Goal: Transaction & Acquisition: Purchase product/service

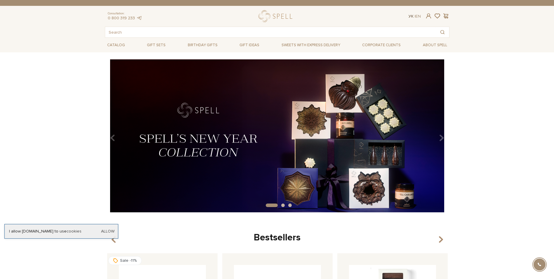
click at [409, 16] on link "Ук" at bounding box center [411, 16] width 5 height 5
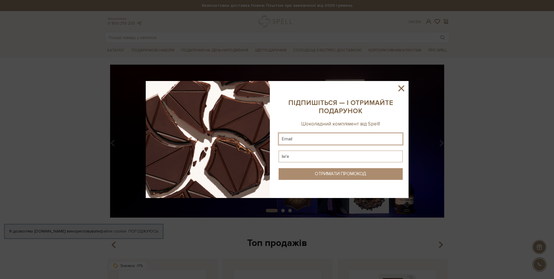
click at [296, 141] on input "text" at bounding box center [341, 139] width 124 height 12
type input "katerynalitvin.ua@gmail.com"
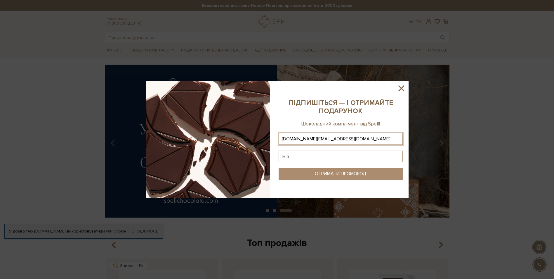
click at [320, 157] on input "text" at bounding box center [341, 156] width 124 height 12
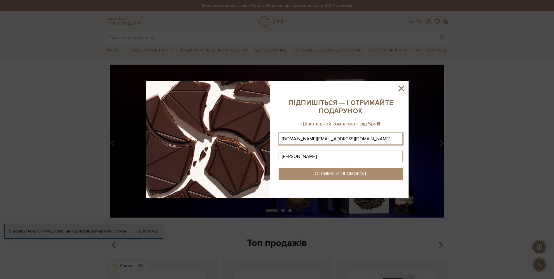
type input "Катерина"
click at [329, 173] on div "ОТРИМАТИ ПРОМОКОД" at bounding box center [340, 174] width 51 height 6
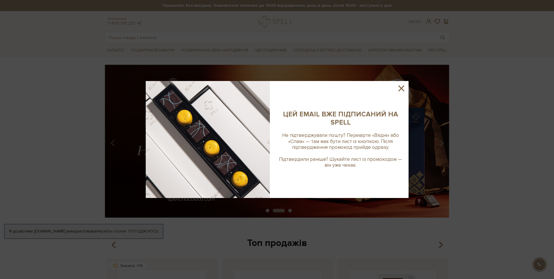
click at [251, 149] on img at bounding box center [208, 139] width 124 height 117
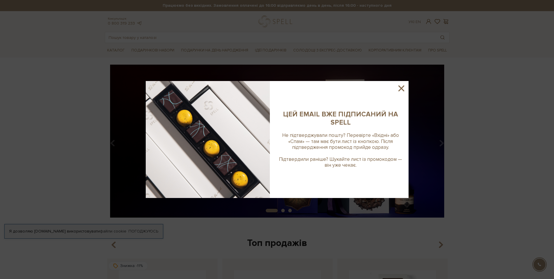
click at [401, 89] on icon at bounding box center [401, 88] width 6 height 6
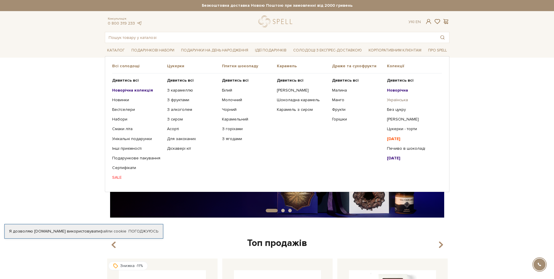
click at [394, 99] on link "Українська" at bounding box center [412, 99] width 51 height 5
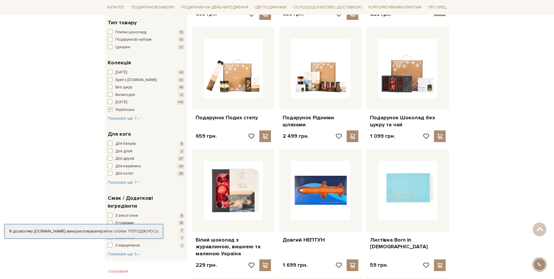
scroll to position [350, 0]
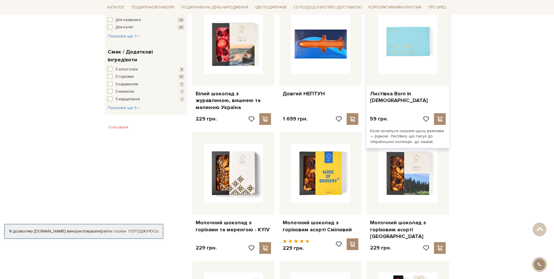
click at [406, 47] on img at bounding box center [407, 44] width 59 height 59
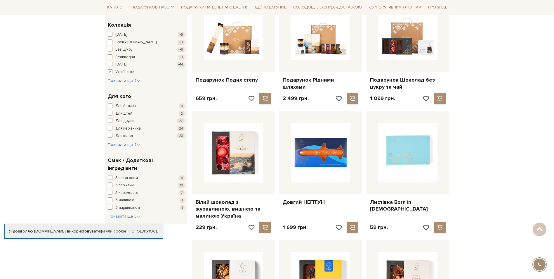
scroll to position [263, 0]
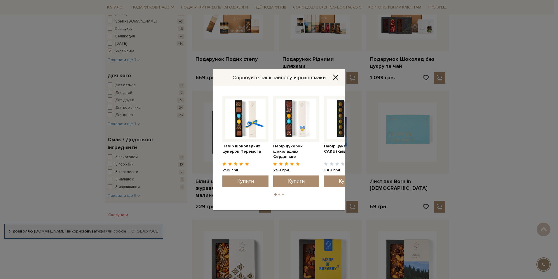
click at [334, 78] on icon "Close" at bounding box center [336, 76] width 5 height 5
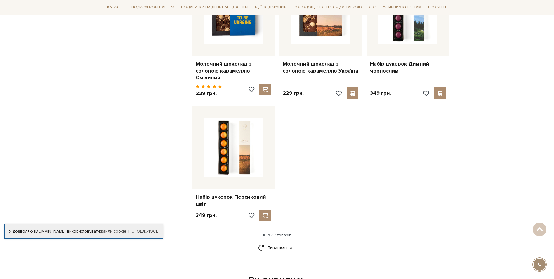
scroll to position [643, 0]
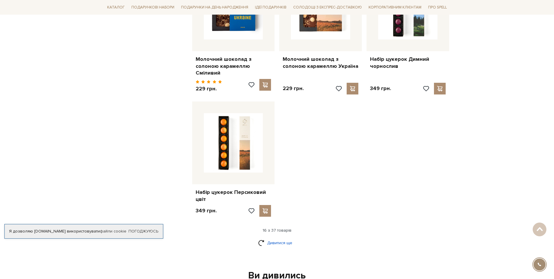
click at [277, 239] on link "Дивитися ще" at bounding box center [277, 242] width 38 height 10
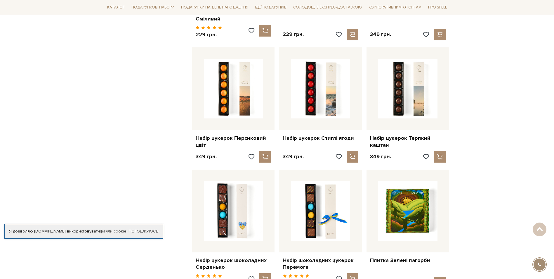
scroll to position [759, 0]
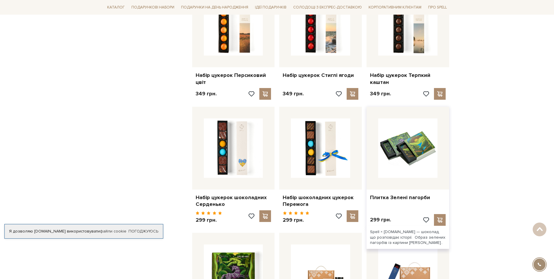
click at [417, 150] on img at bounding box center [407, 147] width 59 height 59
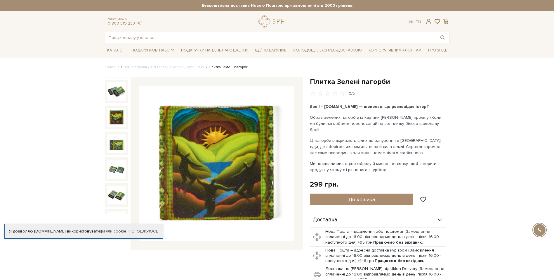
scroll to position [37, 0]
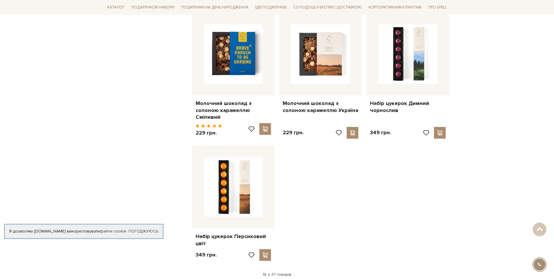
scroll to position [643, 0]
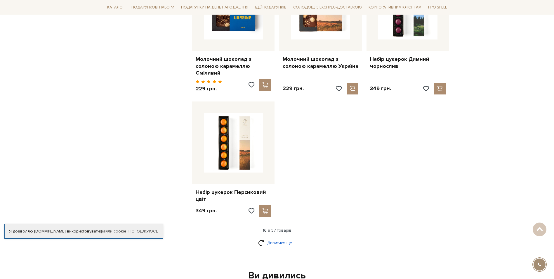
click at [288, 241] on link "Дивитися ще" at bounding box center [277, 242] width 38 height 10
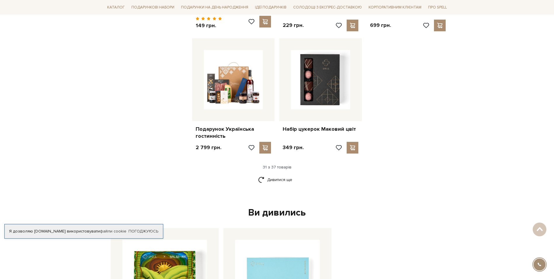
scroll to position [1402, 0]
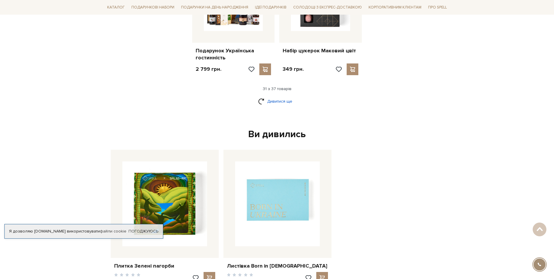
click at [280, 96] on link "Дивитися ще" at bounding box center [277, 101] width 38 height 10
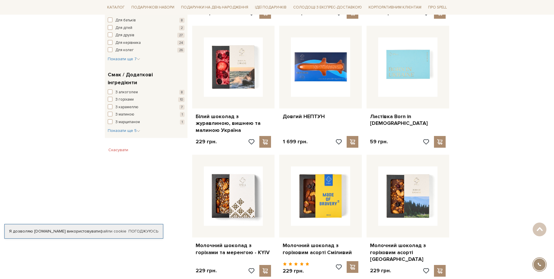
scroll to position [333, 0]
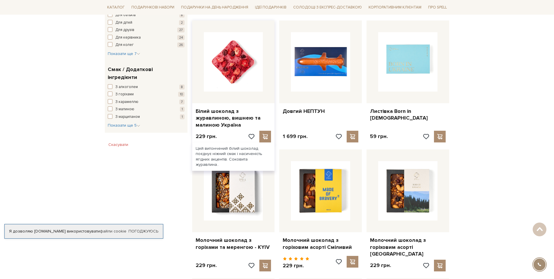
click at [244, 63] on img at bounding box center [233, 61] width 59 height 59
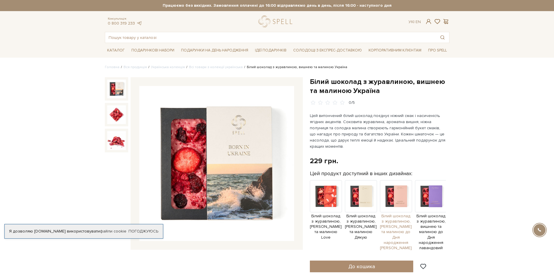
click at [396, 202] on img at bounding box center [396, 196] width 32 height 32
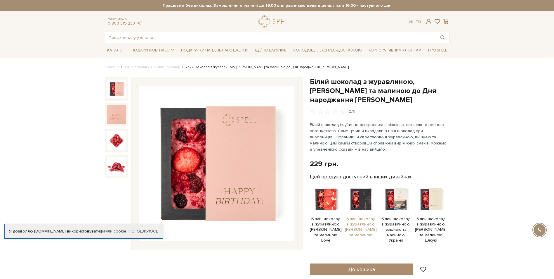
click at [362, 195] on img at bounding box center [361, 199] width 32 height 32
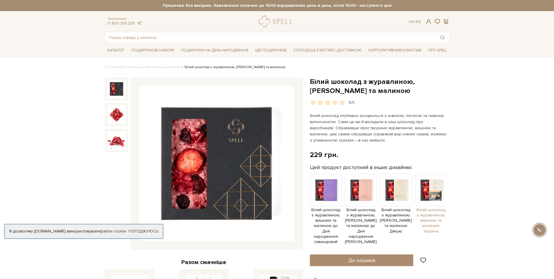
click at [433, 196] on img at bounding box center [431, 190] width 32 height 32
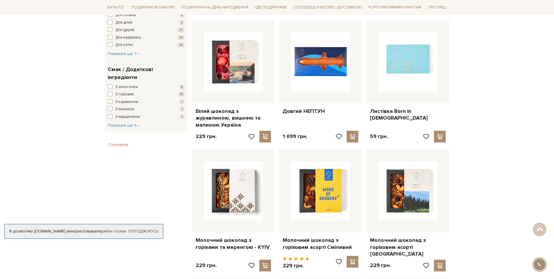
scroll to position [362, 0]
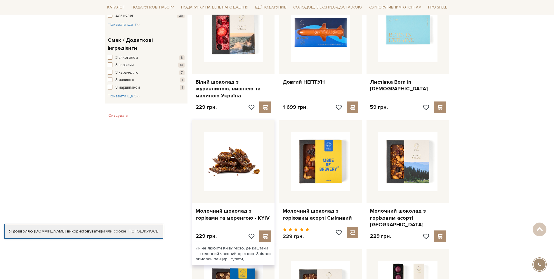
click at [243, 170] on img at bounding box center [233, 161] width 59 height 59
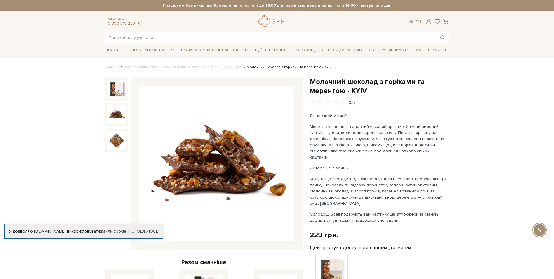
click at [118, 114] on img at bounding box center [116, 114] width 19 height 19
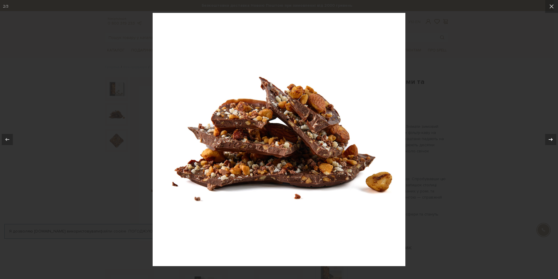
click at [551, 140] on icon at bounding box center [551, 139] width 7 height 7
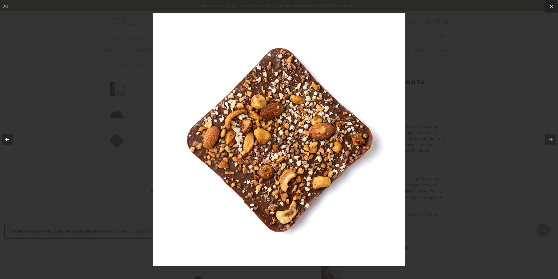
click at [10, 140] on icon at bounding box center [7, 139] width 7 height 7
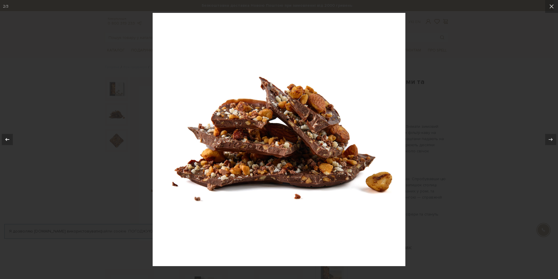
click at [10, 140] on icon at bounding box center [7, 139] width 7 height 7
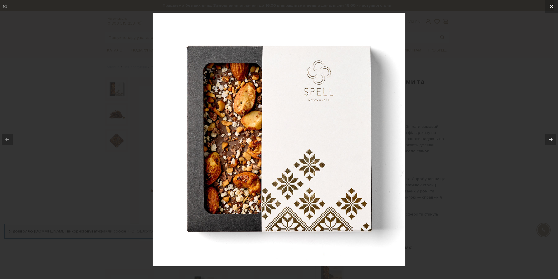
click at [551, 7] on icon at bounding box center [552, 6] width 4 height 4
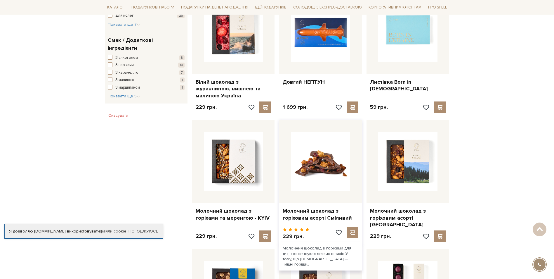
click at [319, 165] on img at bounding box center [320, 161] width 59 height 59
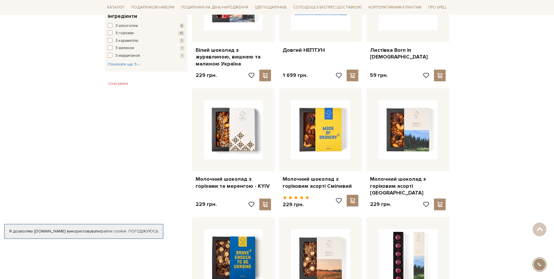
scroll to position [479, 0]
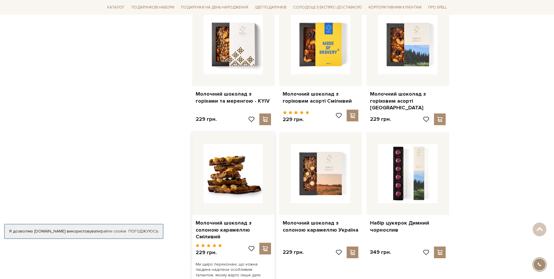
click at [238, 187] on img at bounding box center [233, 173] width 59 height 59
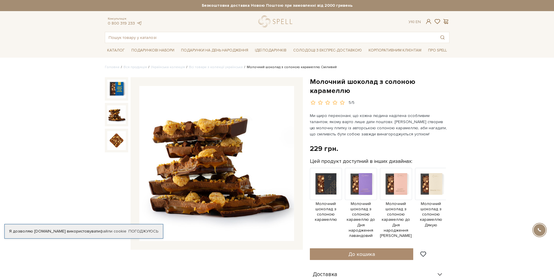
click at [114, 112] on img at bounding box center [116, 114] width 19 height 19
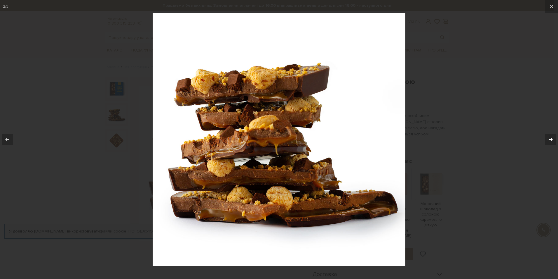
click at [548, 139] on icon at bounding box center [551, 139] width 7 height 7
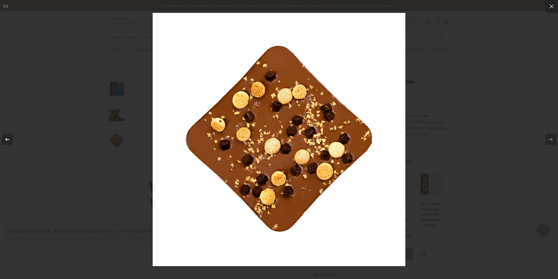
click at [11, 139] on div at bounding box center [7, 139] width 11 height 11
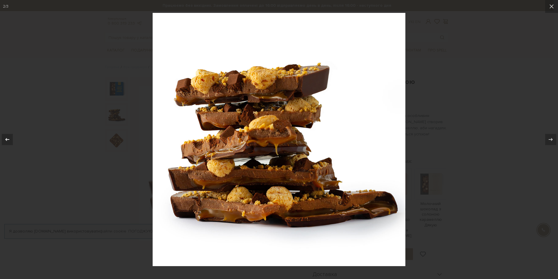
click at [11, 139] on div at bounding box center [7, 139] width 11 height 11
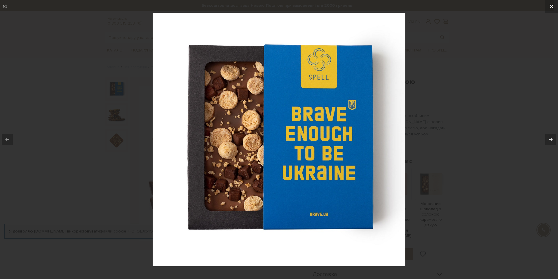
click at [554, 5] on button at bounding box center [552, 6] width 13 height 13
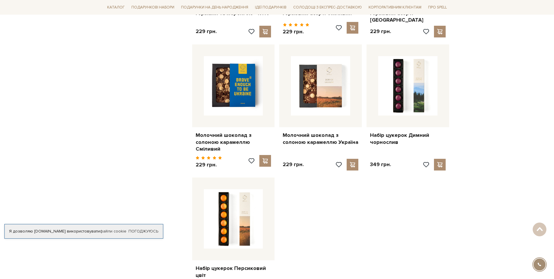
scroll to position [654, 0]
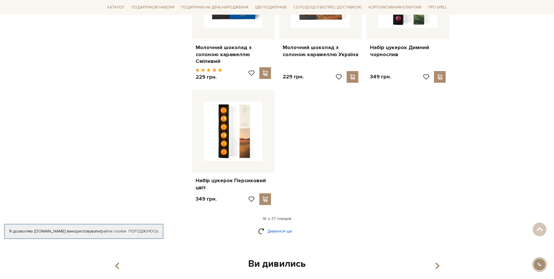
click at [284, 228] on link "Дивитися ще" at bounding box center [277, 231] width 38 height 10
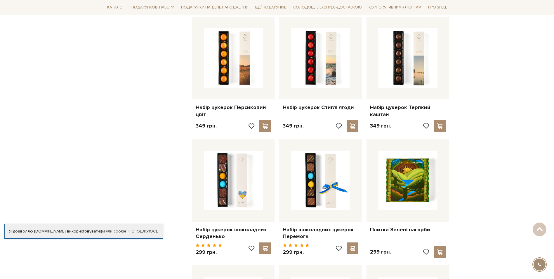
scroll to position [771, 0]
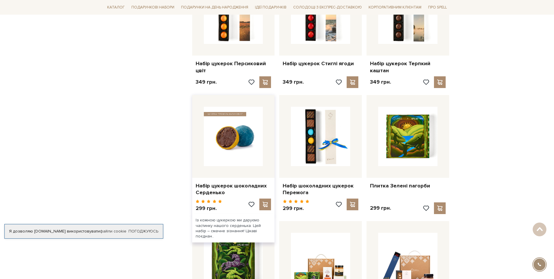
click at [240, 145] on img at bounding box center [233, 136] width 59 height 59
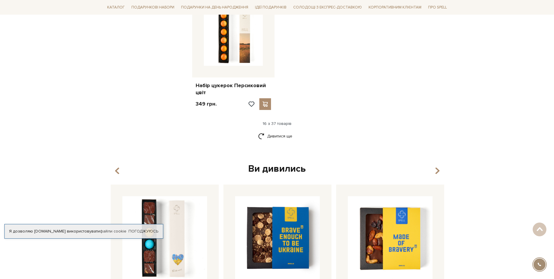
scroll to position [742, 0]
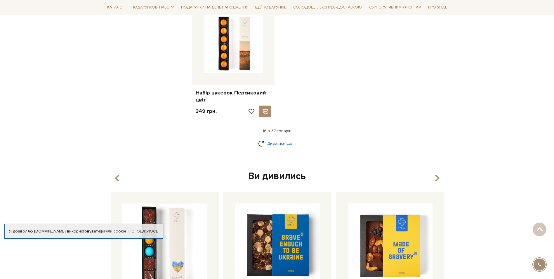
click at [284, 141] on link "Дивитися ще" at bounding box center [277, 143] width 38 height 10
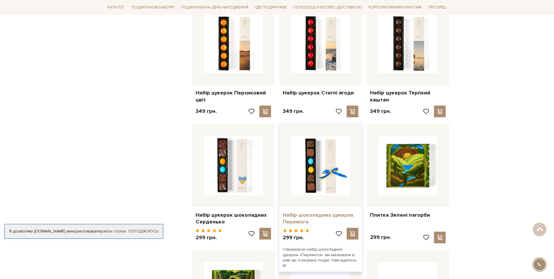
click at [305, 213] on link "Набір шоколадних цукерок Перемога" at bounding box center [321, 218] width 76 height 14
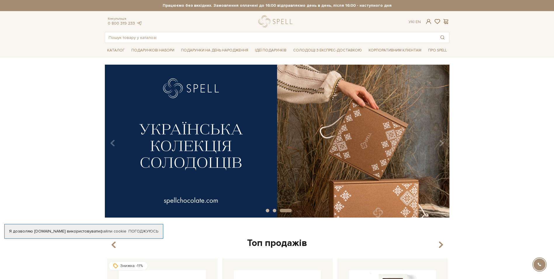
click at [191, 154] on img at bounding box center [277, 141] width 345 height 153
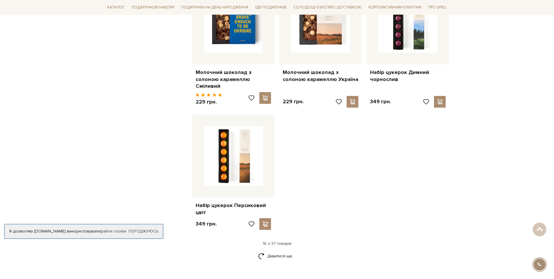
scroll to position [555, 0]
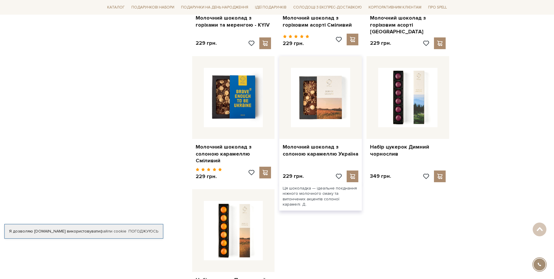
click at [332, 101] on img at bounding box center [320, 97] width 59 height 59
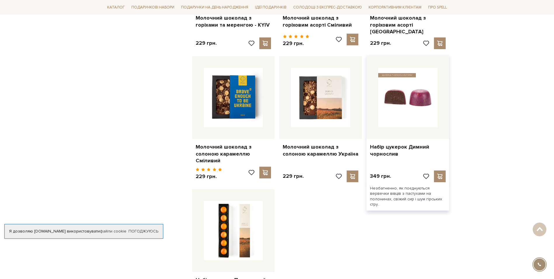
click at [404, 105] on img at bounding box center [407, 97] width 59 height 59
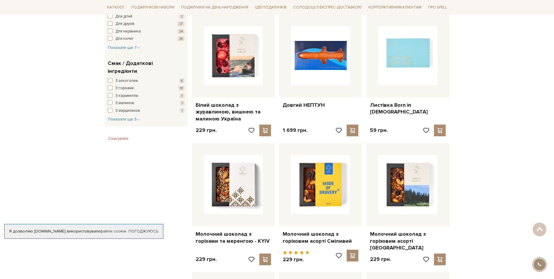
scroll to position [321, 0]
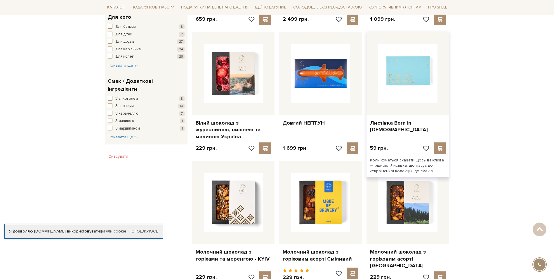
click at [408, 74] on img at bounding box center [407, 73] width 59 height 59
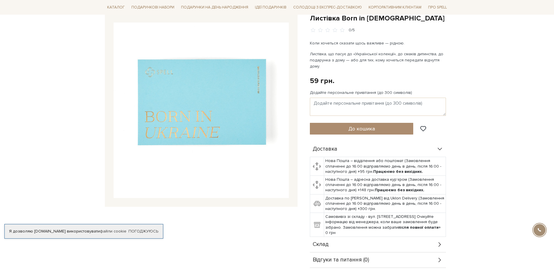
scroll to position [58, 0]
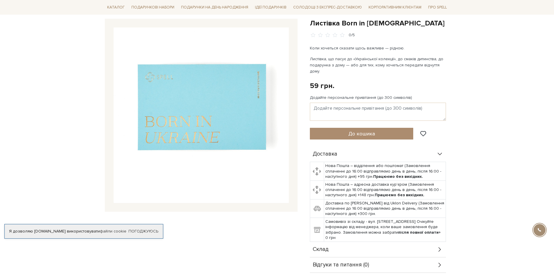
click at [195, 128] on img at bounding box center [201, 114] width 175 height 175
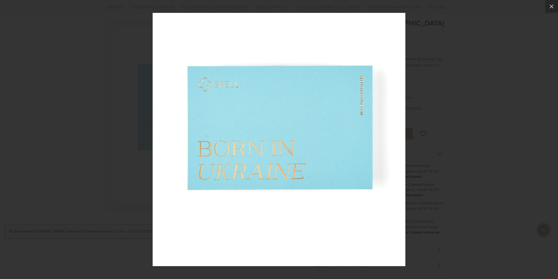
click at [274, 127] on img at bounding box center [279, 139] width 253 height 253
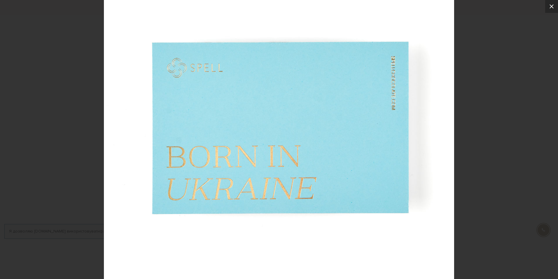
click at [553, 7] on icon at bounding box center [552, 6] width 4 height 4
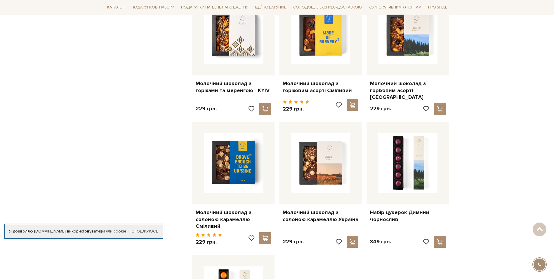
scroll to position [497, 0]
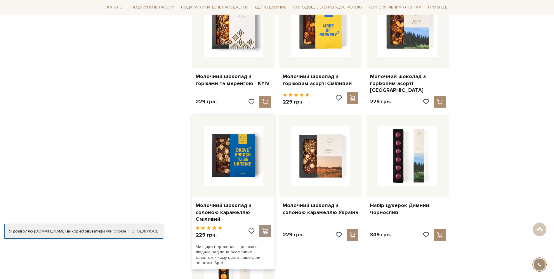
click at [265, 228] on span at bounding box center [265, 230] width 7 height 5
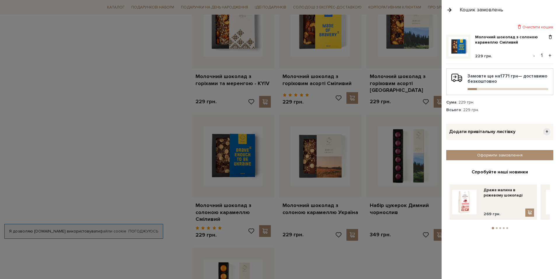
click at [551, 55] on button "+" at bounding box center [550, 55] width 7 height 9
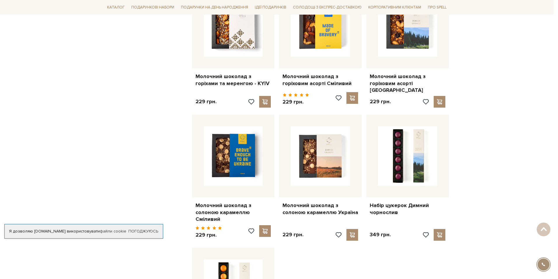
click at [107, 96] on div at bounding box center [279, 139] width 558 height 279
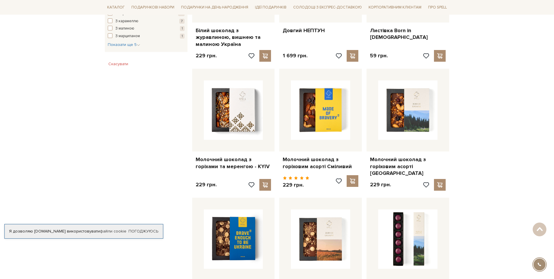
scroll to position [409, 0]
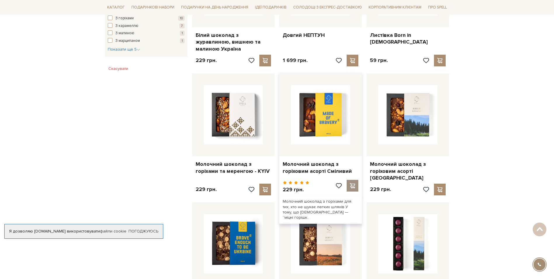
click at [353, 183] on span at bounding box center [352, 185] width 7 height 5
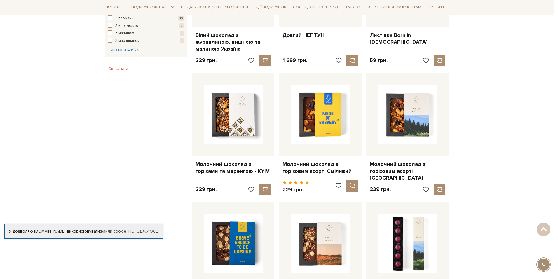
click at [434, 23] on div at bounding box center [279, 139] width 558 height 279
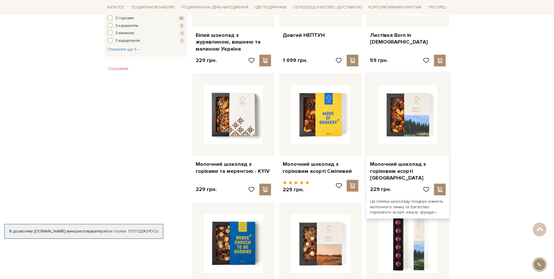
click at [420, 106] on img at bounding box center [407, 114] width 59 height 59
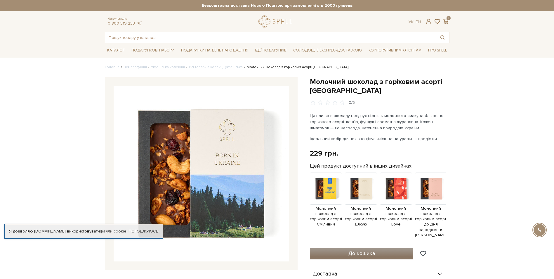
click at [368, 258] on button "До кошика" at bounding box center [362, 253] width 104 height 12
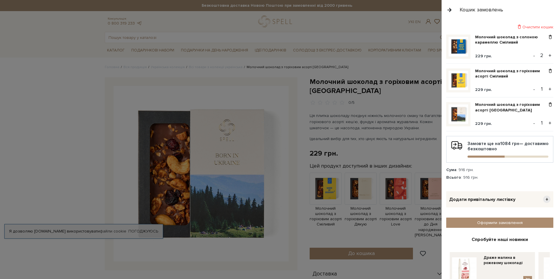
click at [432, 7] on div at bounding box center [279, 139] width 558 height 279
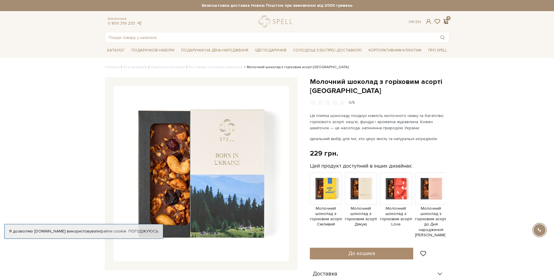
click at [446, 21] on span at bounding box center [445, 21] width 7 height 6
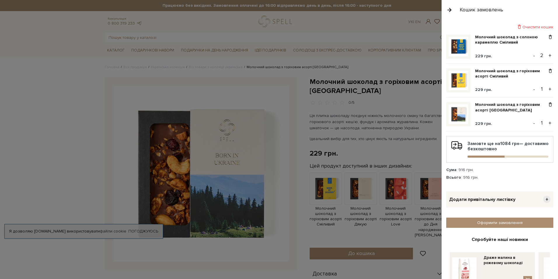
click at [359, 21] on div at bounding box center [279, 139] width 558 height 279
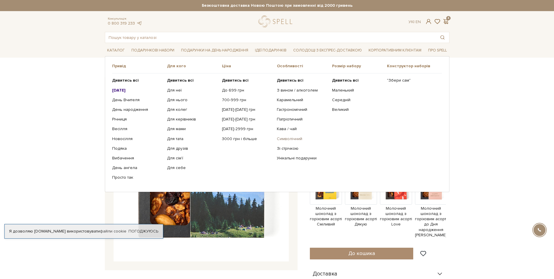
click at [291, 138] on link "Символічний" at bounding box center [302, 138] width 51 height 5
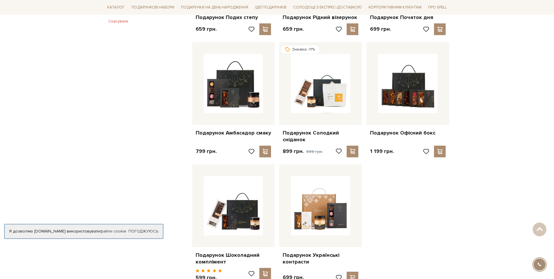
scroll to position [497, 0]
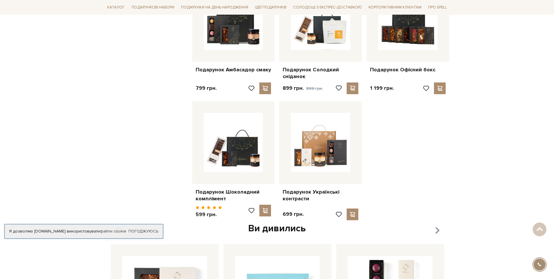
click at [437, 225] on icon "button" at bounding box center [437, 230] width 5 height 10
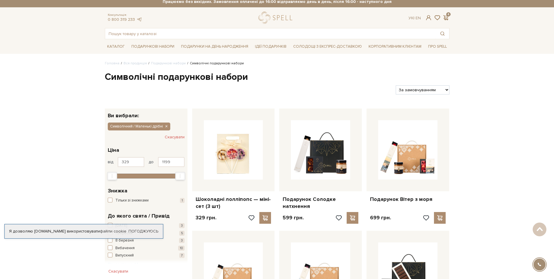
scroll to position [0, 0]
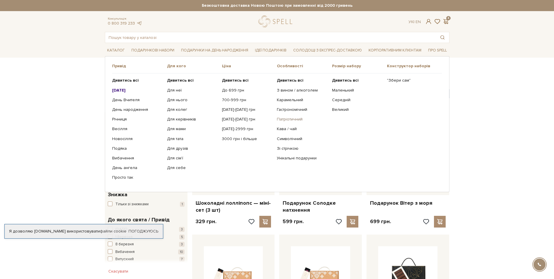
click at [298, 121] on link "Патріотичний" at bounding box center [302, 119] width 51 height 5
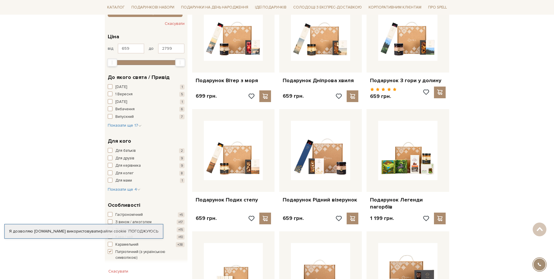
scroll to position [117, 0]
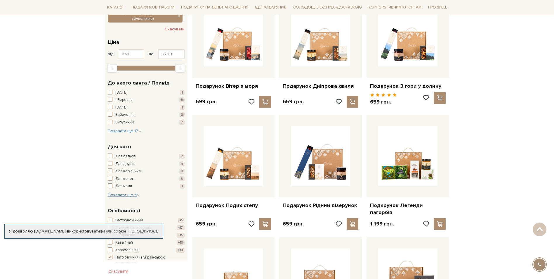
click at [125, 195] on span "Показати ще 4" at bounding box center [124, 194] width 33 height 5
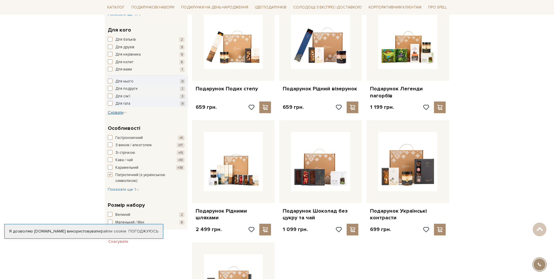
scroll to position [234, 0]
click at [123, 190] on span "Показати ще 1" at bounding box center [124, 188] width 32 height 5
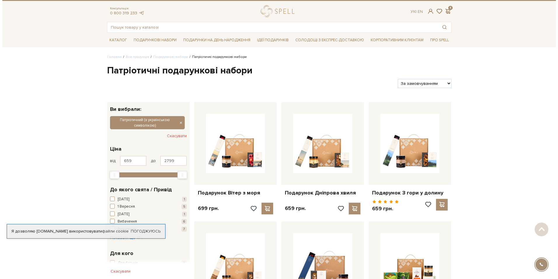
scroll to position [0, 0]
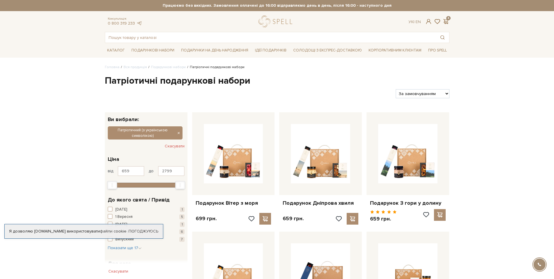
click at [506, 36] on header "Безкоштовна доставка Новою Поштою при замовленні від 2000 гривень Працюємо без …" at bounding box center [277, 21] width 554 height 43
click at [447, 18] on div "Консультація: 0 800 319 233 Ук | En | 4" at bounding box center [277, 21] width 352 height 12
click at [448, 20] on span at bounding box center [445, 21] width 7 height 6
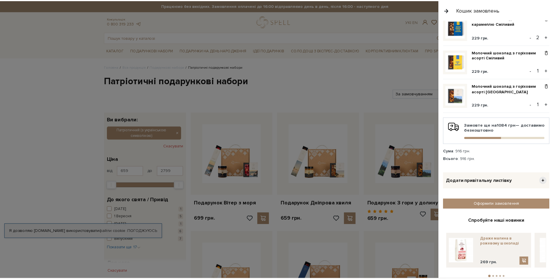
scroll to position [30, 0]
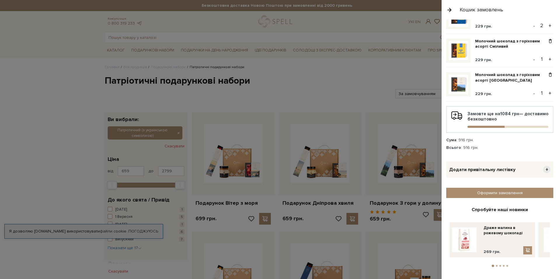
click at [496, 265] on button "2" at bounding box center [497, 266] width 2 height 2
click at [500, 265] on button "3" at bounding box center [501, 266] width 2 height 2
click at [503, 265] on button "4" at bounding box center [504, 266] width 2 height 2
click at [506, 265] on ul "1 2 3 4 5" at bounding box center [500, 264] width 100 height 5
click at [67, 150] on div at bounding box center [279, 139] width 558 height 279
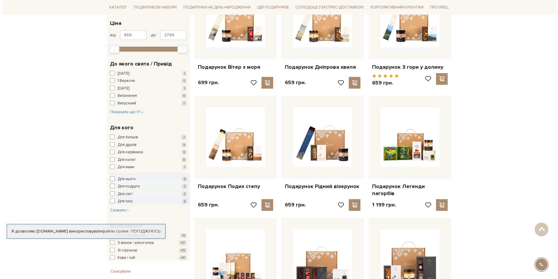
scroll to position [0, 0]
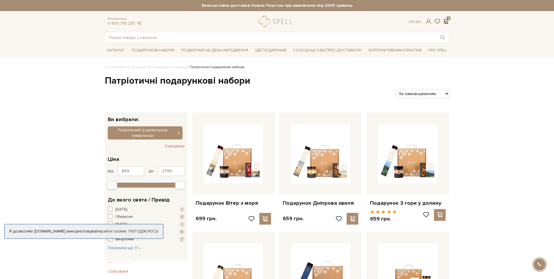
click at [446, 21] on span at bounding box center [445, 21] width 7 height 6
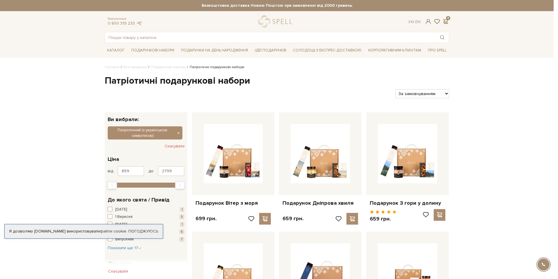
click at [389, 67] on div at bounding box center [279, 139] width 558 height 279
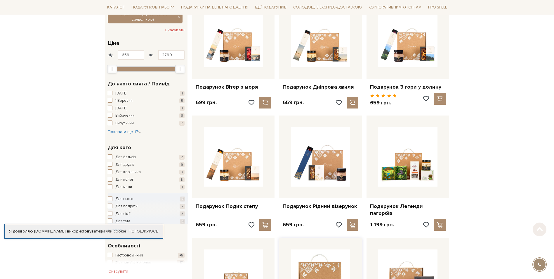
scroll to position [117, 0]
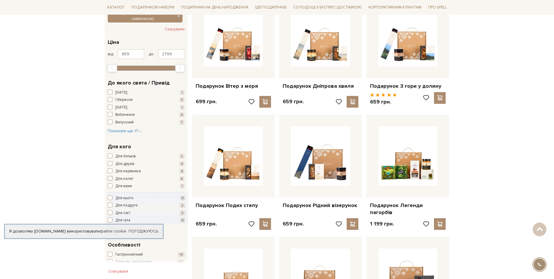
click at [109, 178] on span "button" at bounding box center [110, 178] width 5 height 5
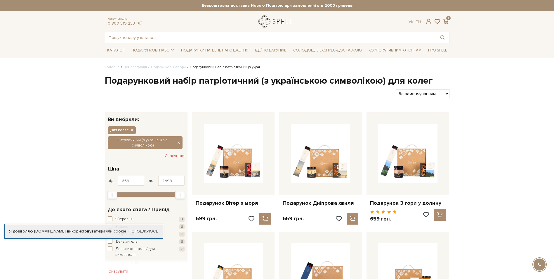
click at [277, 21] on link "logo" at bounding box center [276, 21] width 37 height 12
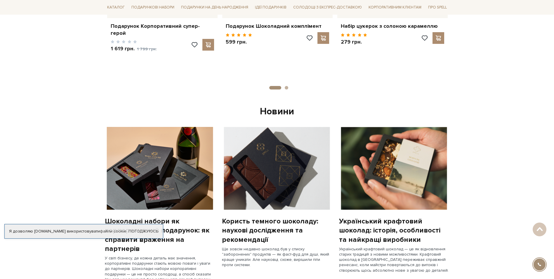
scroll to position [380, 0]
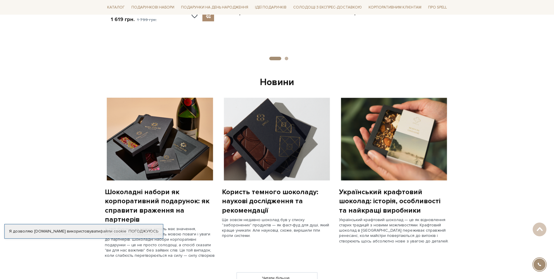
click at [382, 152] on img at bounding box center [394, 139] width 110 height 83
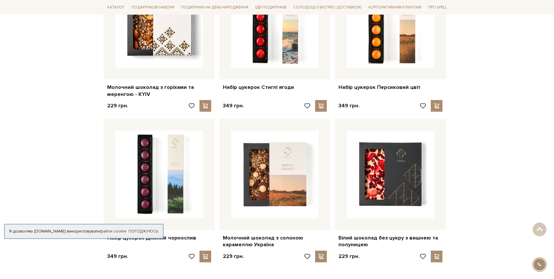
scroll to position [1709, 0]
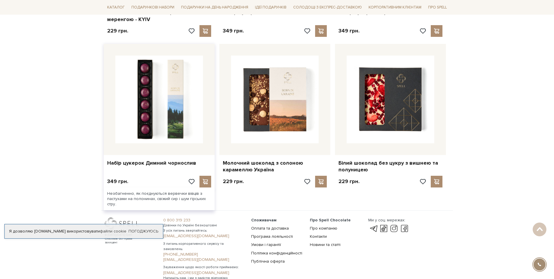
click at [173, 63] on img at bounding box center [159, 99] width 88 height 88
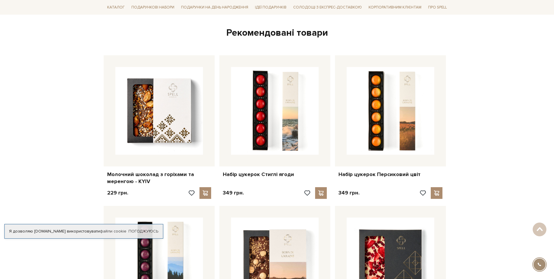
scroll to position [1563, 0]
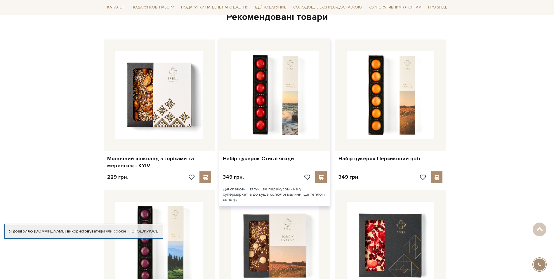
click at [287, 56] on img at bounding box center [275, 95] width 88 height 88
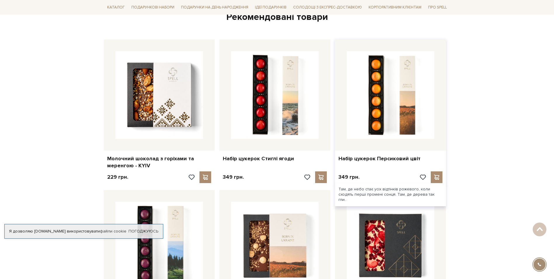
drag, startPoint x: 0, startPoint y: 0, endPoint x: 405, endPoint y: 79, distance: 412.7
click at [405, 79] on img at bounding box center [391, 95] width 88 height 88
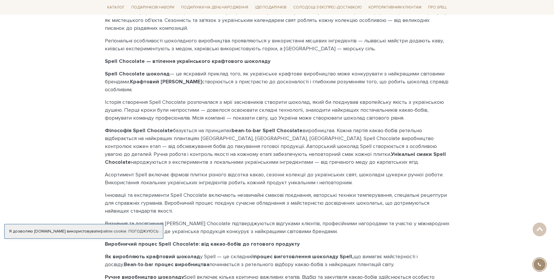
scroll to position [716, 0]
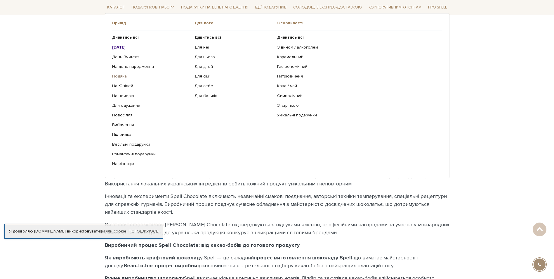
click at [124, 76] on link "Подяка" at bounding box center [151, 76] width 78 height 5
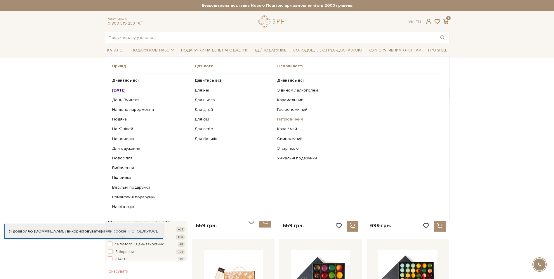
click at [281, 120] on link "Патріотичний" at bounding box center [357, 119] width 161 height 5
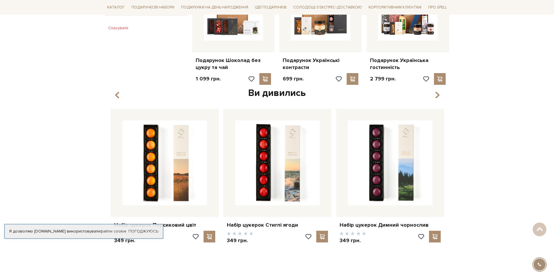
scroll to position [263, 0]
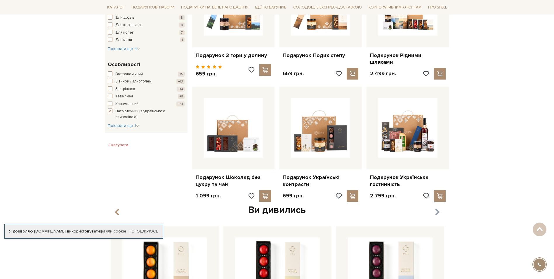
click at [438, 209] on icon "button" at bounding box center [437, 212] width 5 height 10
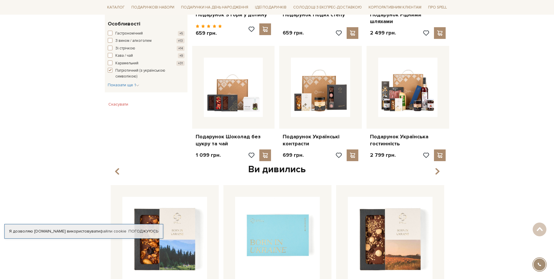
scroll to position [380, 0]
